Goal: Information Seeking & Learning: Check status

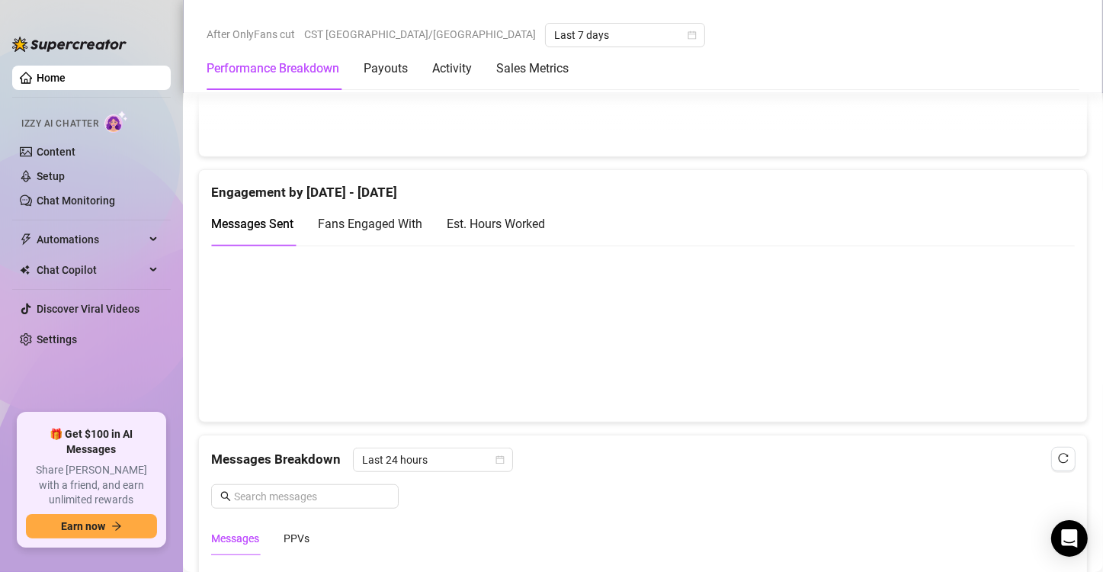
scroll to position [981, 0]
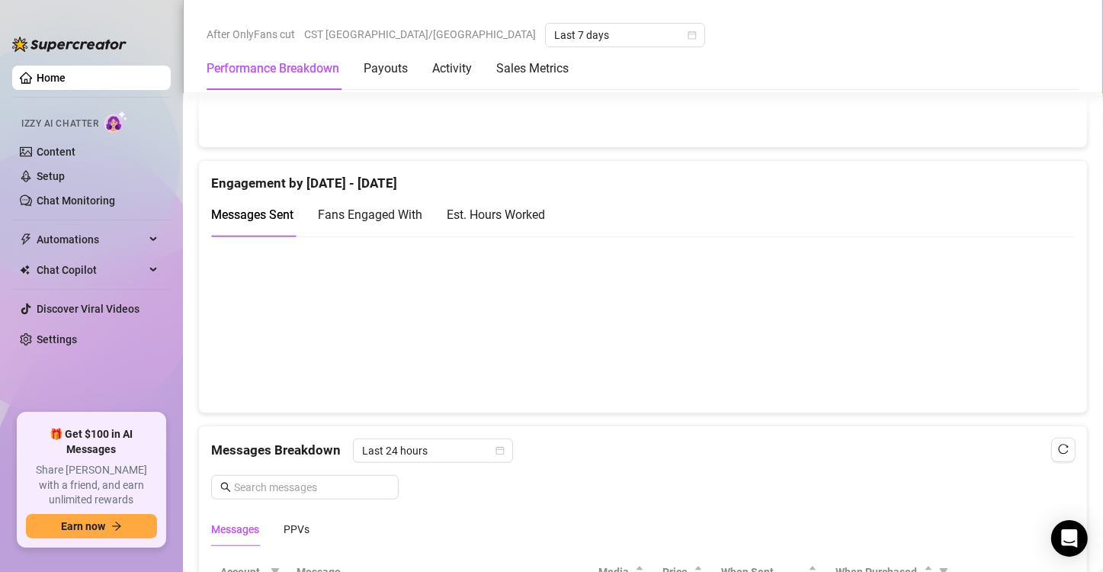
click at [521, 216] on div "Est. Hours Worked" at bounding box center [496, 214] width 98 height 19
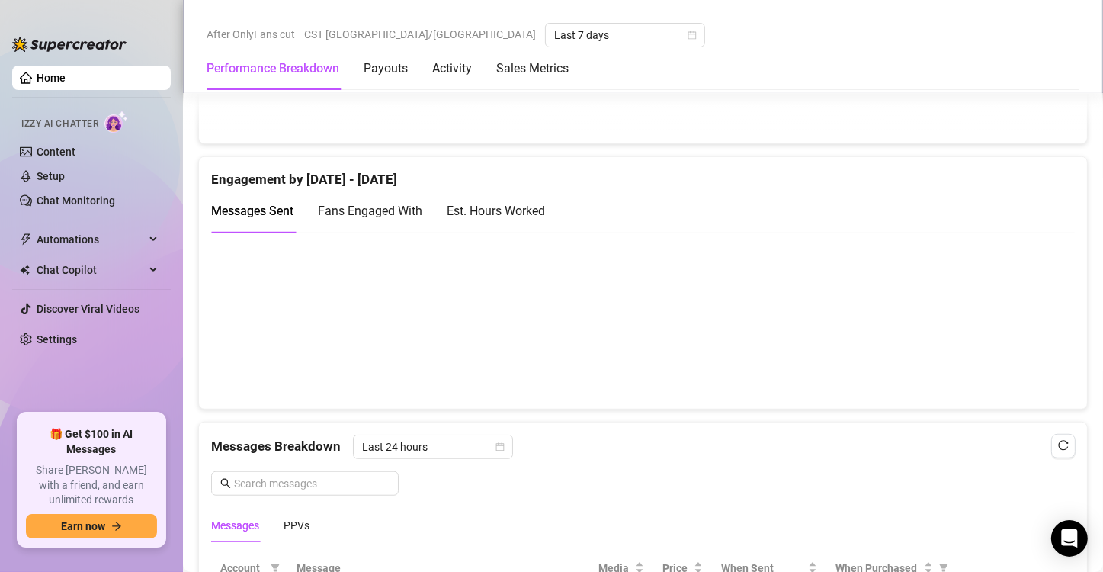
click at [506, 208] on div "Est. Hours Worked" at bounding box center [496, 210] width 98 height 19
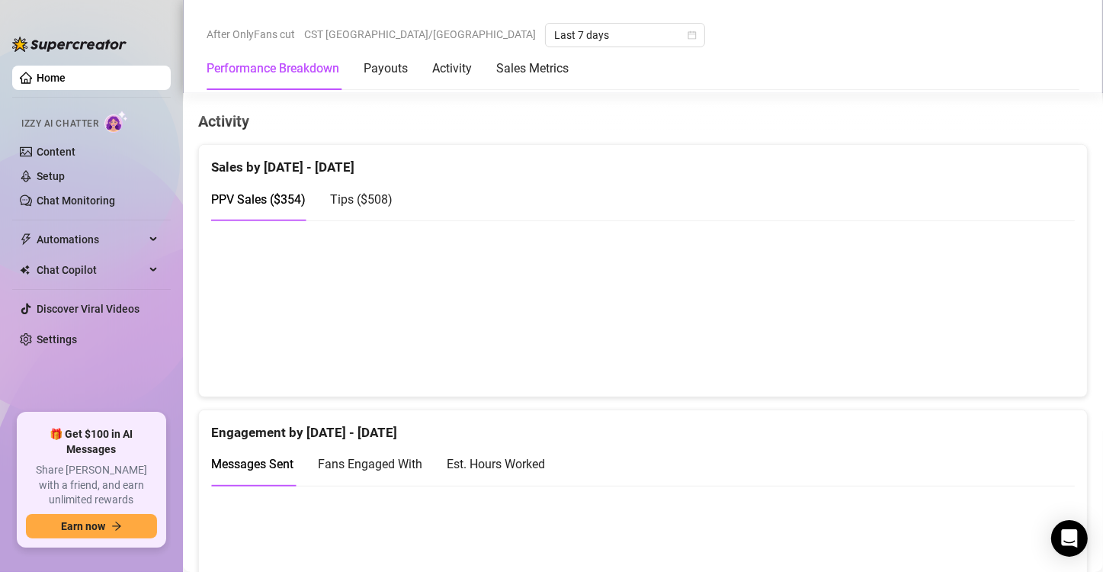
scroll to position [886, 0]
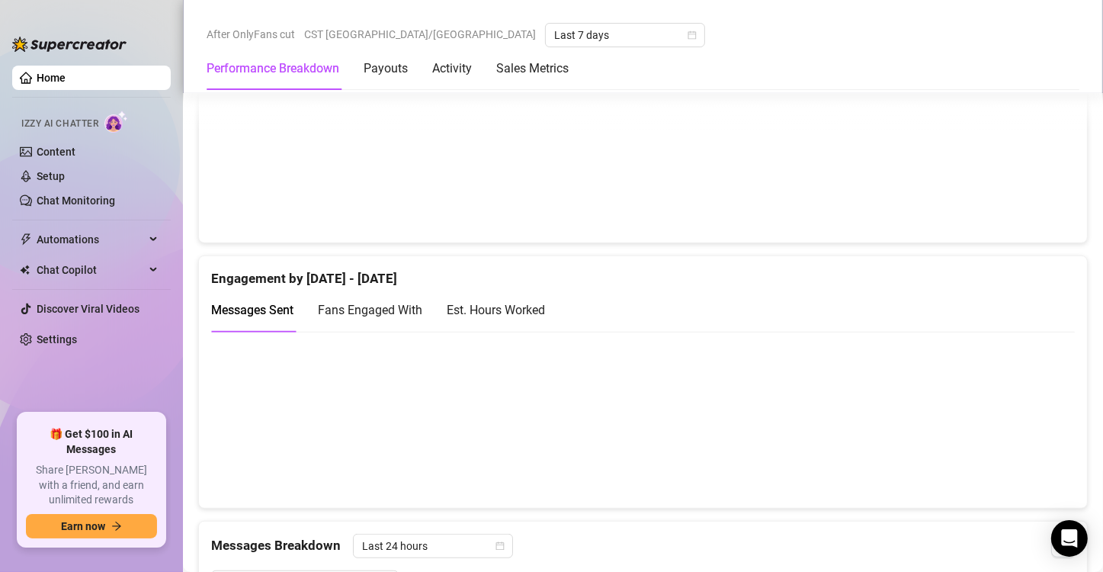
click at [534, 312] on div "Est. Hours Worked" at bounding box center [496, 309] width 98 height 19
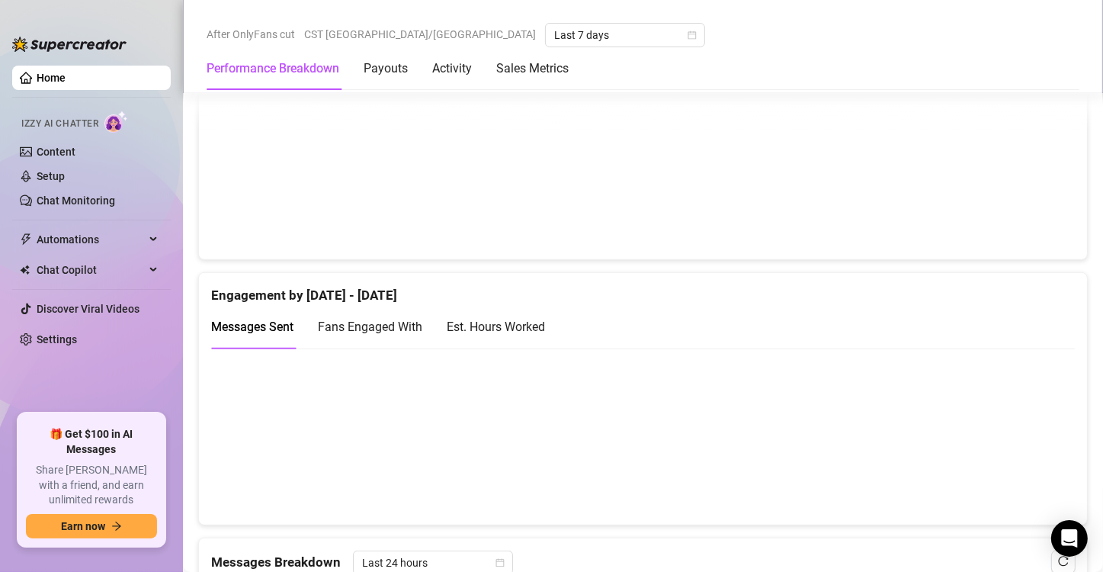
scroll to position [871, 0]
click at [486, 321] on div "Est. Hours Worked" at bounding box center [496, 325] width 98 height 19
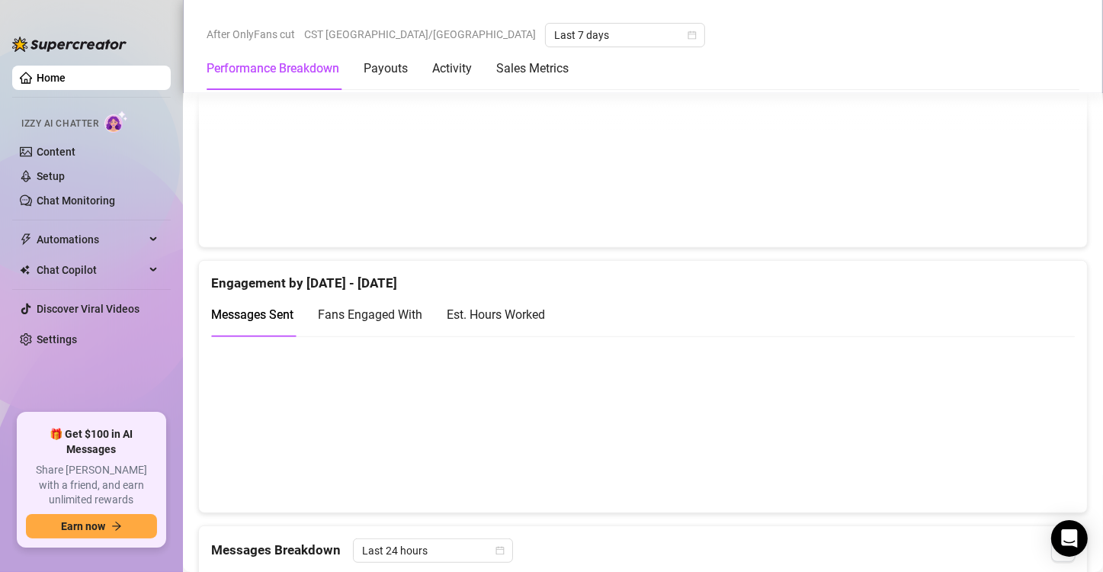
scroll to position [906, 0]
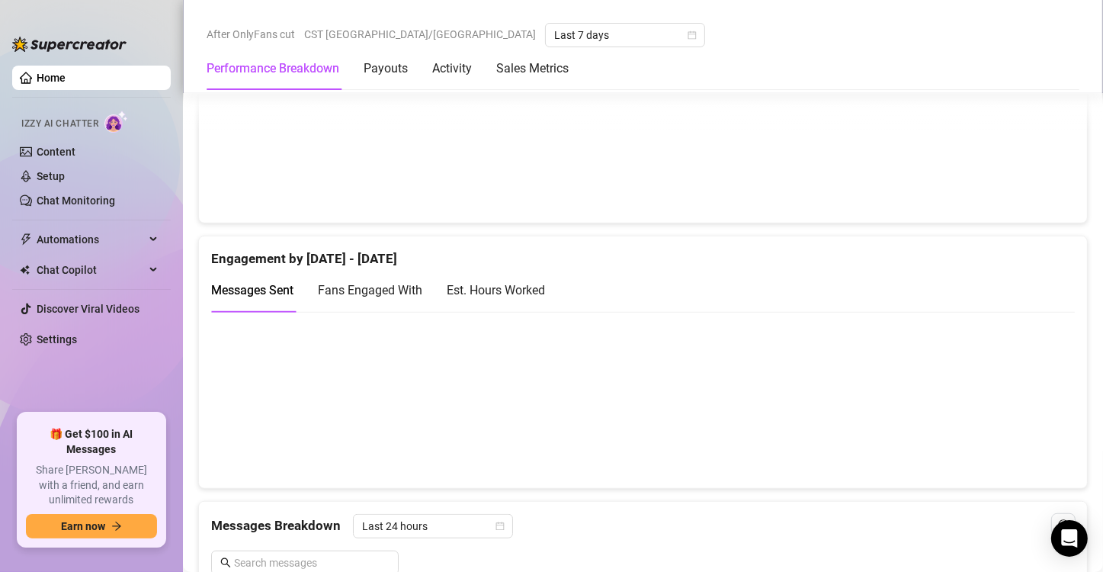
click at [530, 283] on div "Est. Hours Worked" at bounding box center [496, 290] width 98 height 19
